Goal: Information Seeking & Learning: Learn about a topic

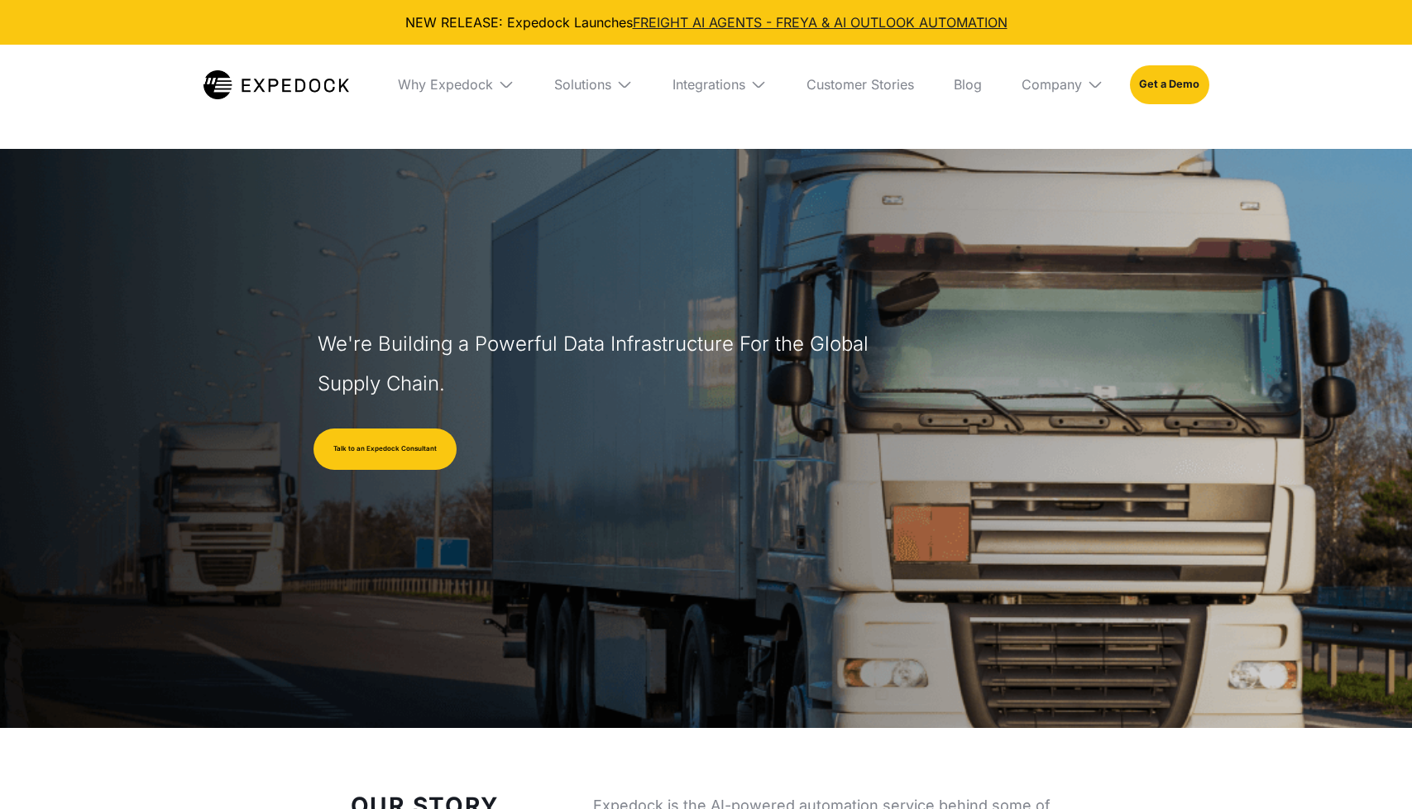
select select
click at [1097, 85] on img at bounding box center [1095, 84] width 17 height 17
click at [1046, 198] on link "Partners" at bounding box center [1062, 188] width 108 height 43
click at [1042, 195] on link "Partners" at bounding box center [1062, 188] width 108 height 43
click at [1029, 186] on link "Partners" at bounding box center [1062, 188] width 108 height 43
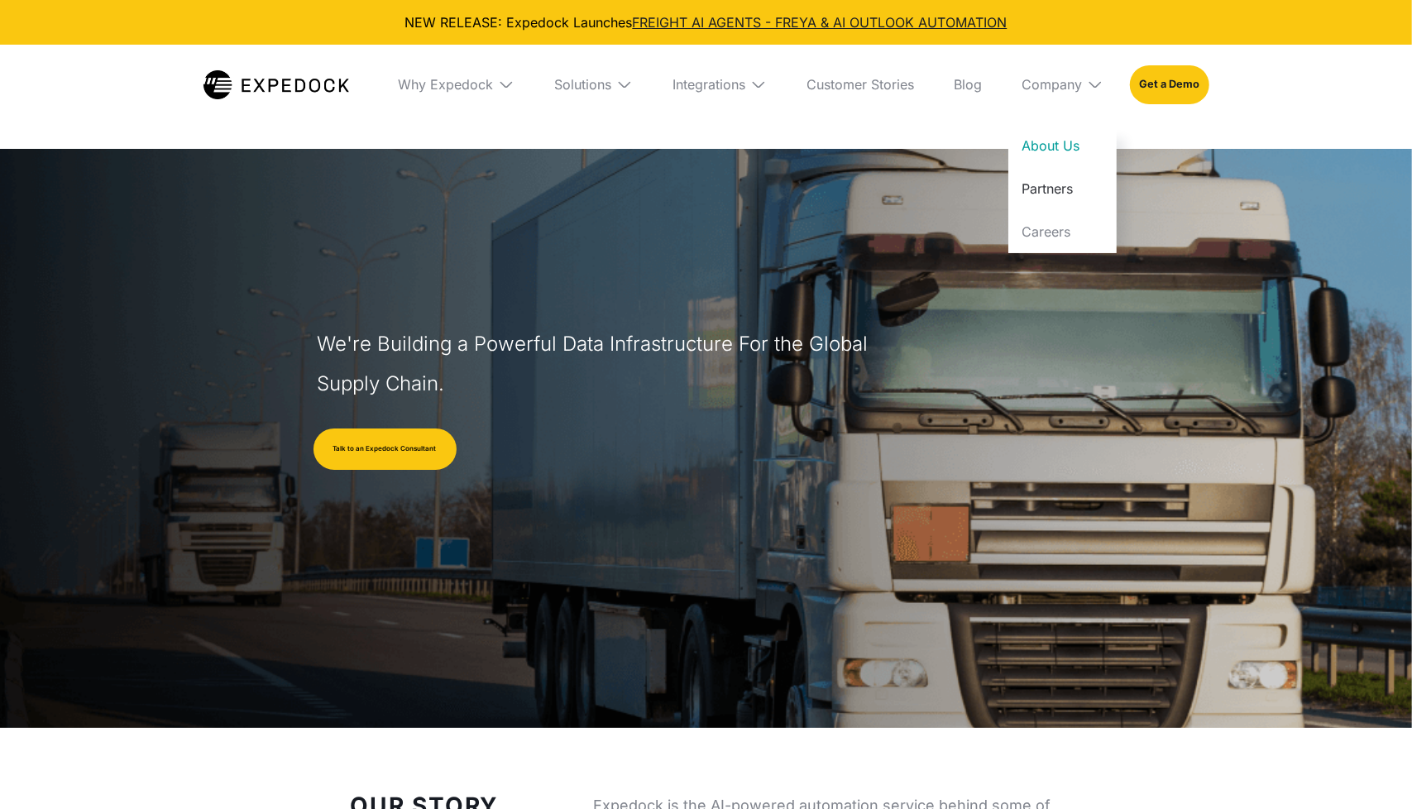
click at [1059, 191] on link "Partners" at bounding box center [1062, 188] width 108 height 43
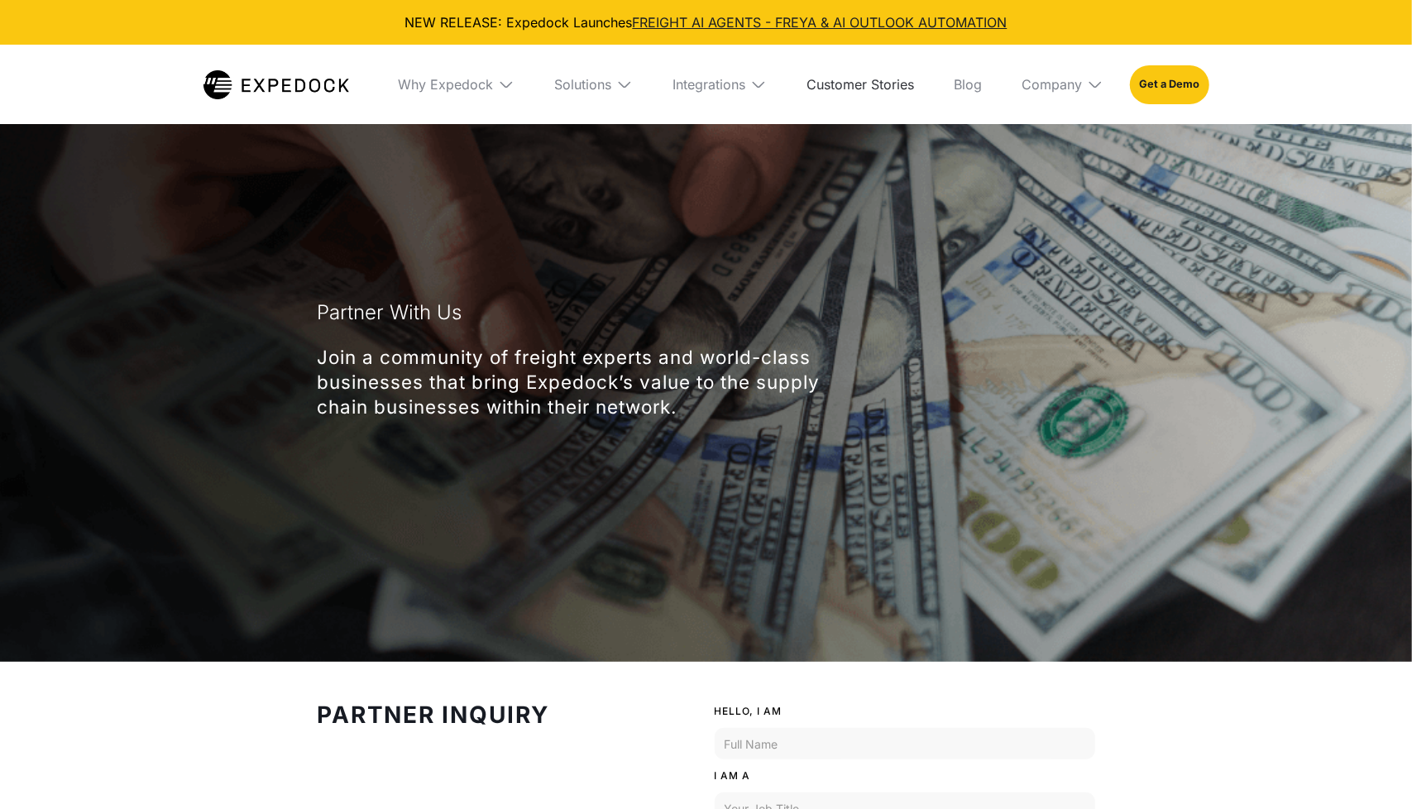
click at [856, 86] on link "Customer Stories" at bounding box center [860, 84] width 134 height 79
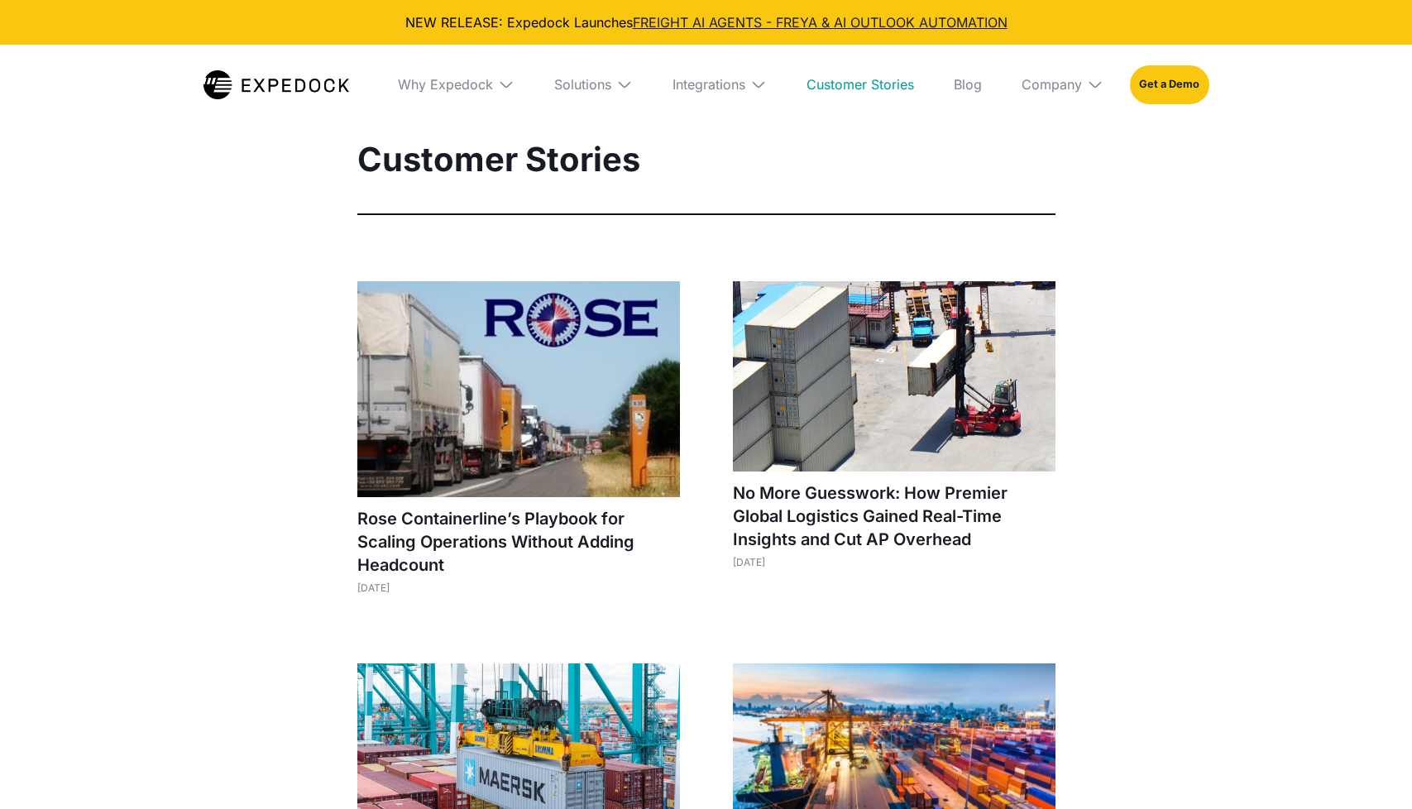
select select
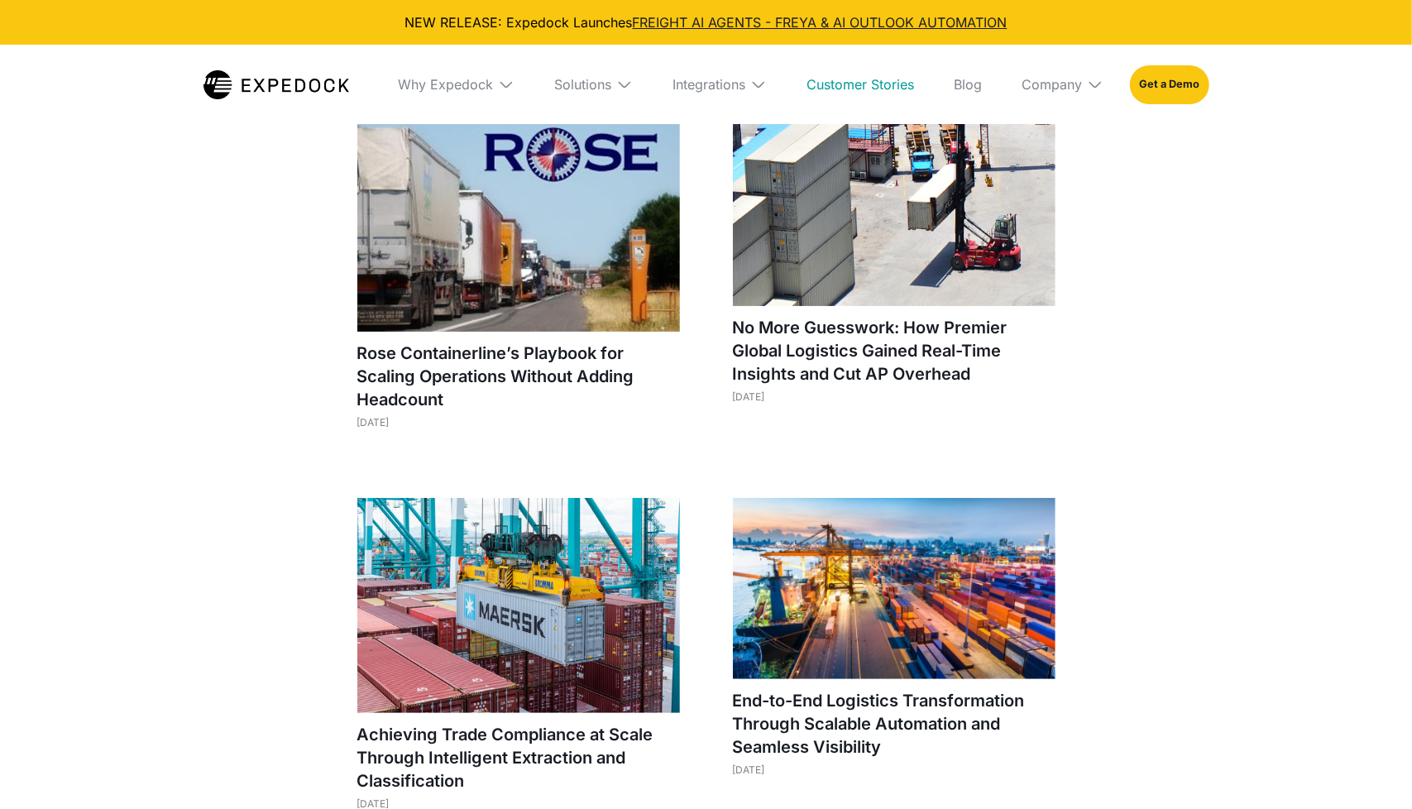
scroll to position [164, 0]
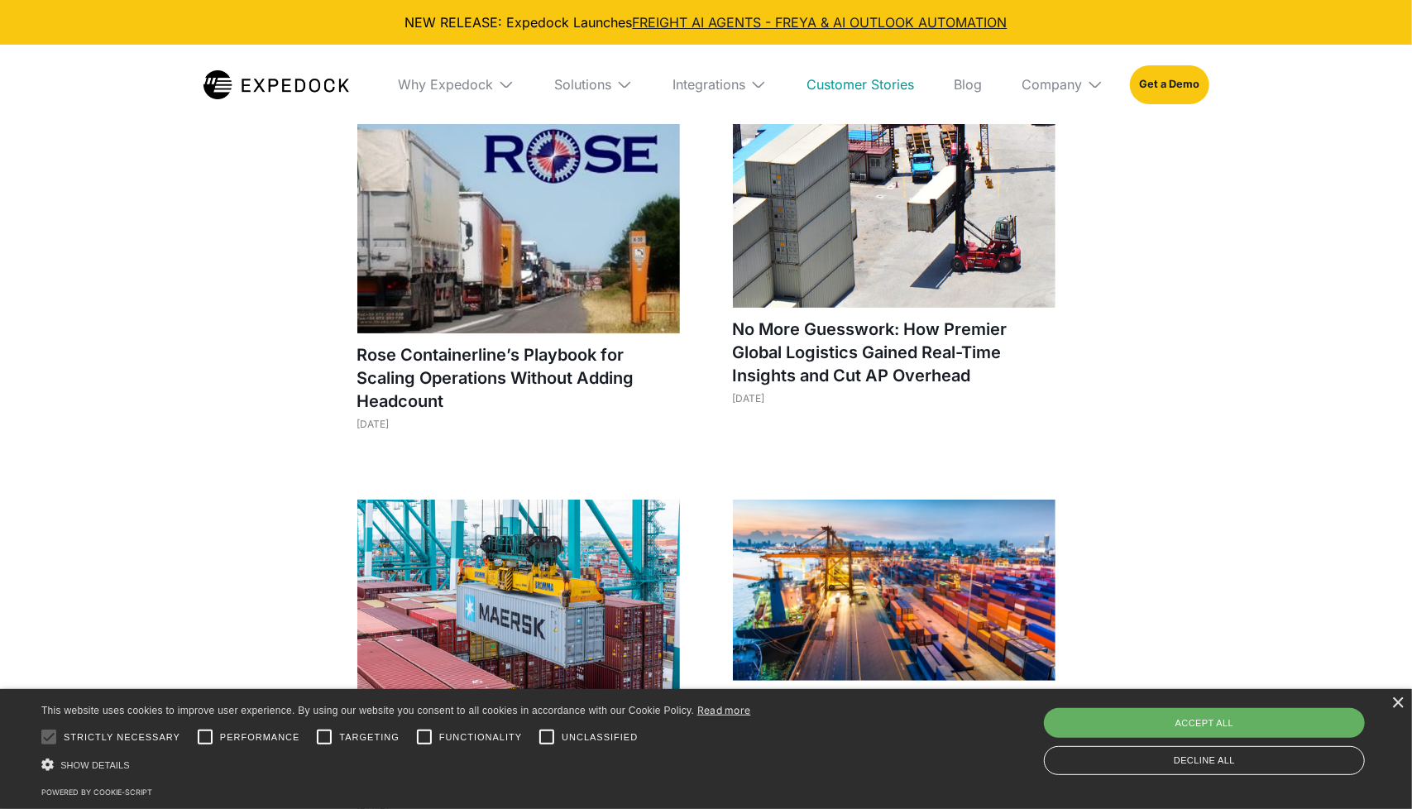
click at [1130, 728] on div "Accept all" at bounding box center [1204, 723] width 321 height 30
checkbox input "true"
